Goal: Check status: Check status

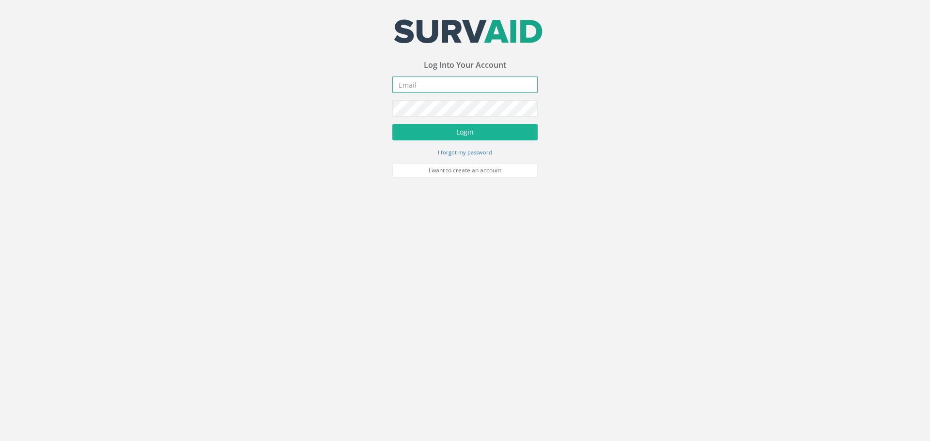
click at [404, 84] on input "email" at bounding box center [464, 85] width 145 height 16
type input "[PERSON_NAME][EMAIL_ADDRESS][PERSON_NAME][DOMAIN_NAME]"
click at [392, 124] on button "Login" at bounding box center [464, 132] width 145 height 16
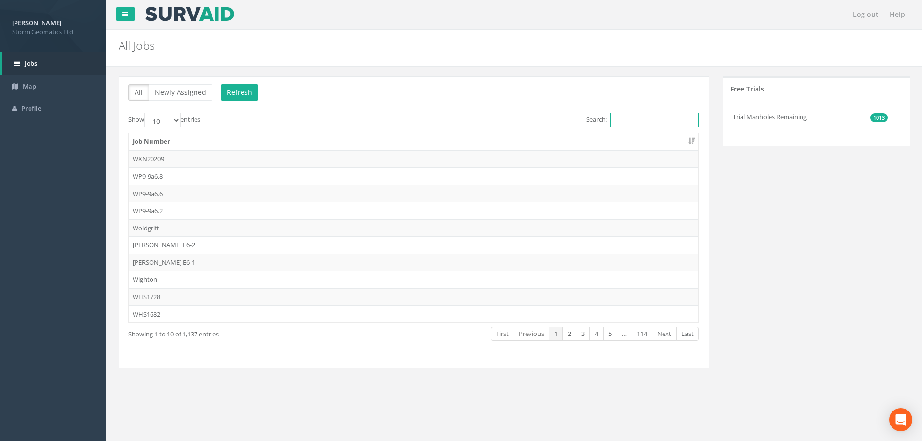
click at [630, 118] on input "Search:" at bounding box center [655, 120] width 89 height 15
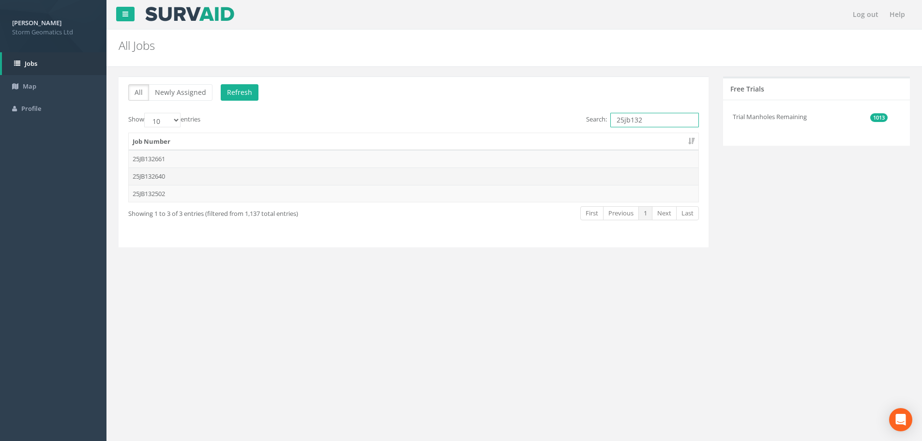
type input "25jb132"
click at [198, 177] on td "25JB132640" at bounding box center [414, 176] width 570 height 17
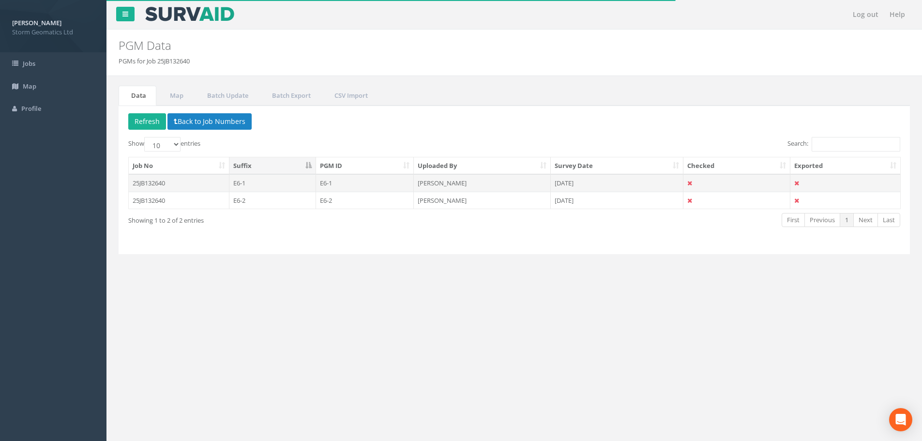
click at [165, 182] on td "25JB132640" at bounding box center [179, 182] width 101 height 17
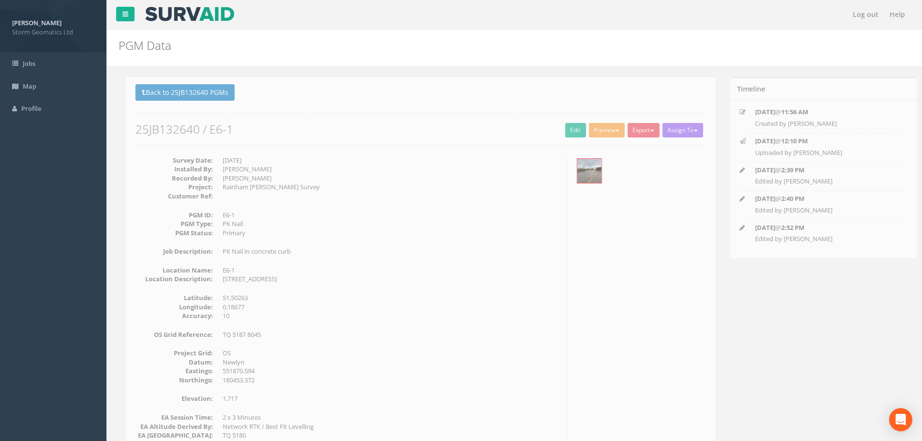
click at [602, 131] on button "Preview" at bounding box center [600, 130] width 36 height 15
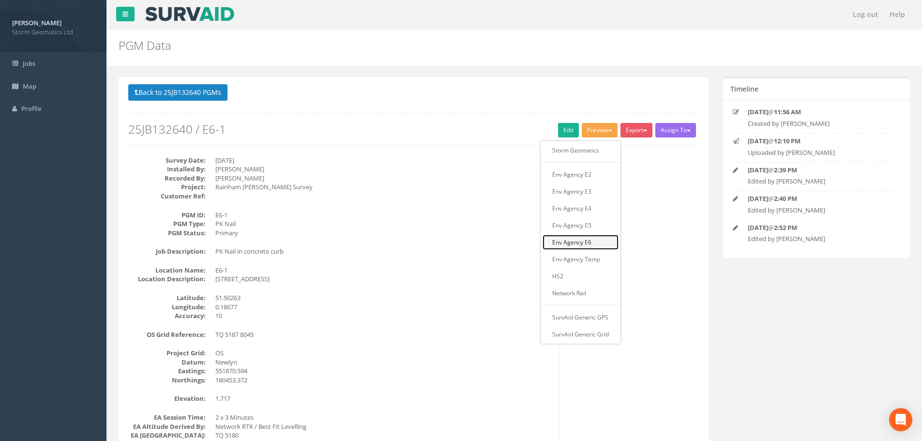
click at [576, 246] on link "Env Agency E6" at bounding box center [581, 242] width 76 height 15
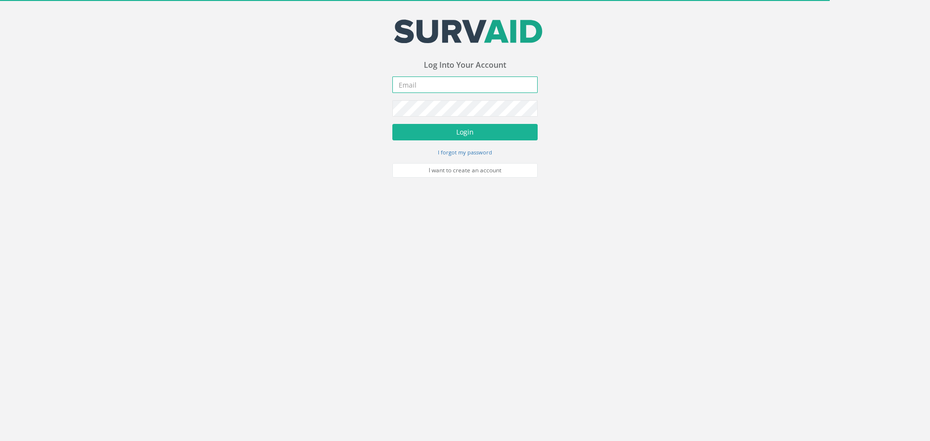
click at [400, 87] on input "email" at bounding box center [464, 85] width 145 height 16
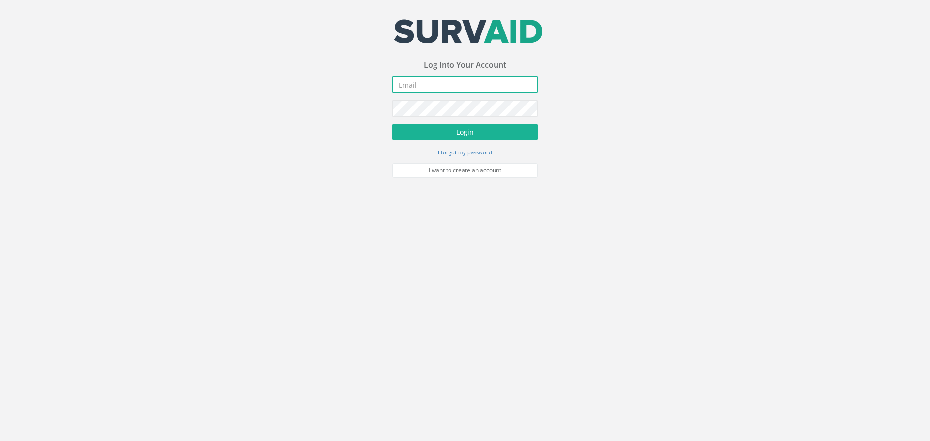
type input "[PERSON_NAME][EMAIL_ADDRESS][PERSON_NAME][DOMAIN_NAME]"
click at [392, 124] on button "Login" at bounding box center [464, 132] width 145 height 16
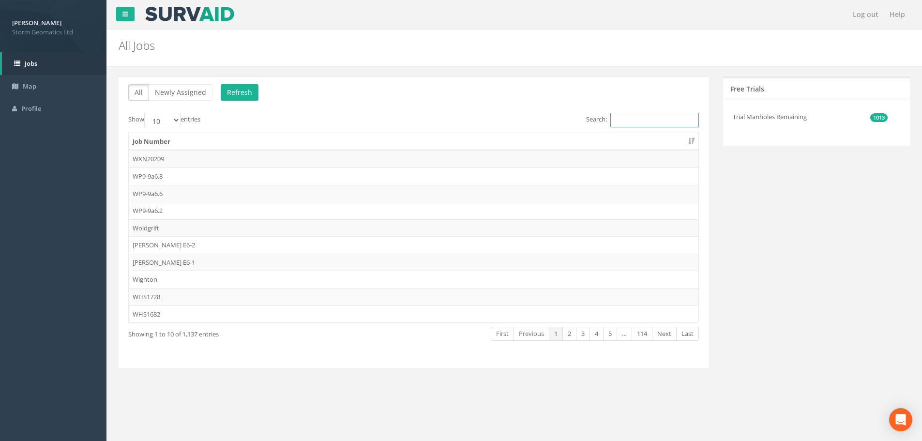
click at [625, 119] on input "Search:" at bounding box center [655, 120] width 89 height 15
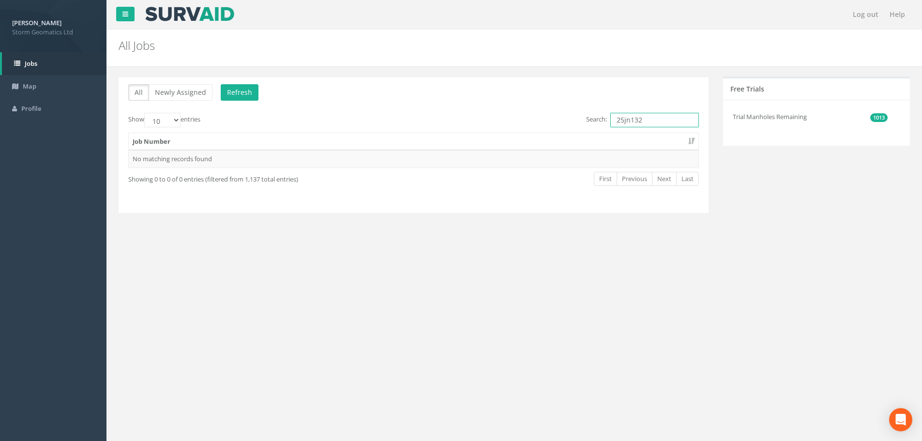
click at [627, 119] on input "25jn132" at bounding box center [655, 120] width 89 height 15
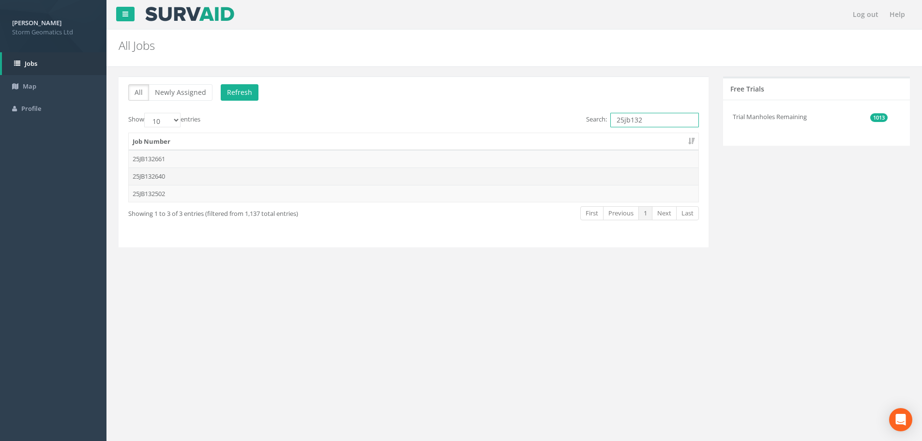
type input "25jb132"
click at [180, 175] on td "25JB132640" at bounding box center [414, 176] width 570 height 17
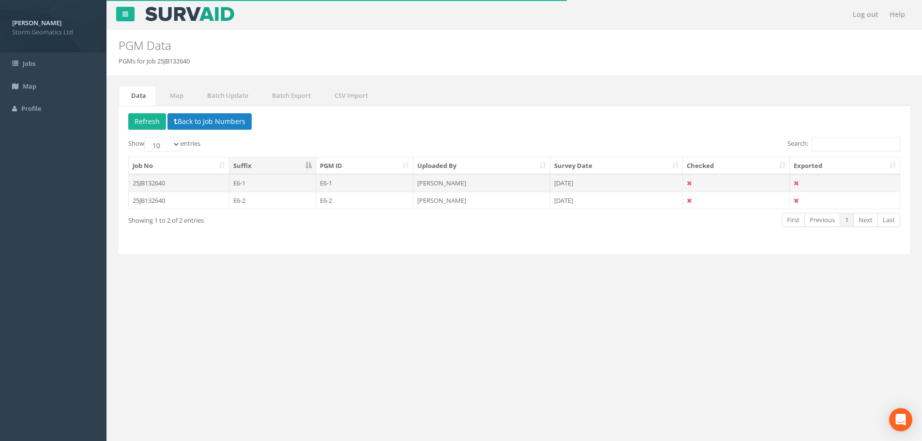
click at [168, 184] on td "25JB132640" at bounding box center [179, 182] width 101 height 17
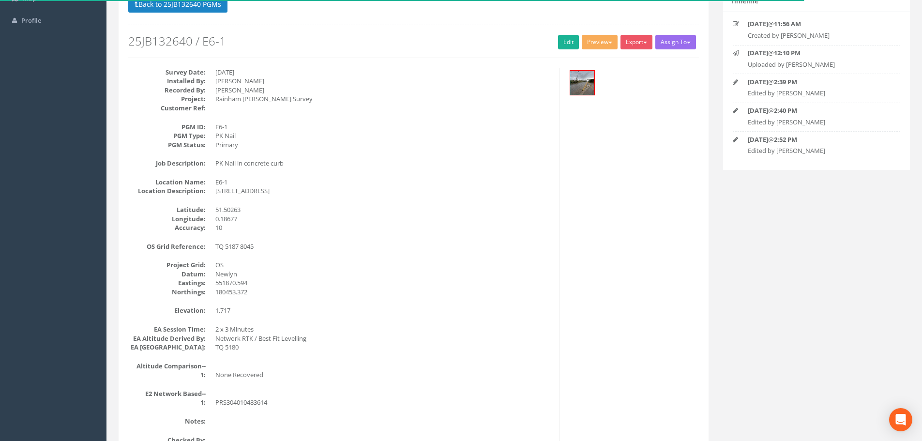
scroll to position [97, 0]
